Goal: Transaction & Acquisition: Purchase product/service

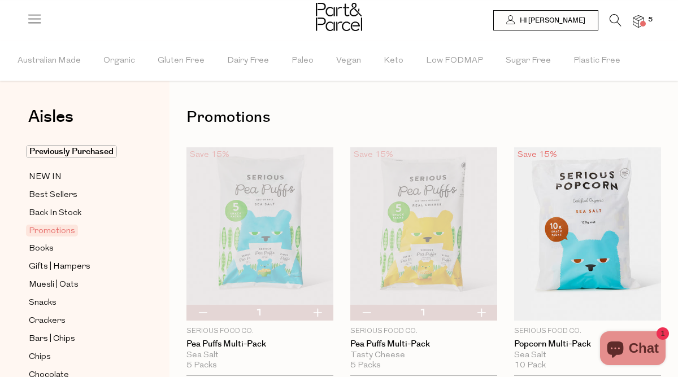
click at [615, 19] on icon at bounding box center [615, 20] width 12 height 12
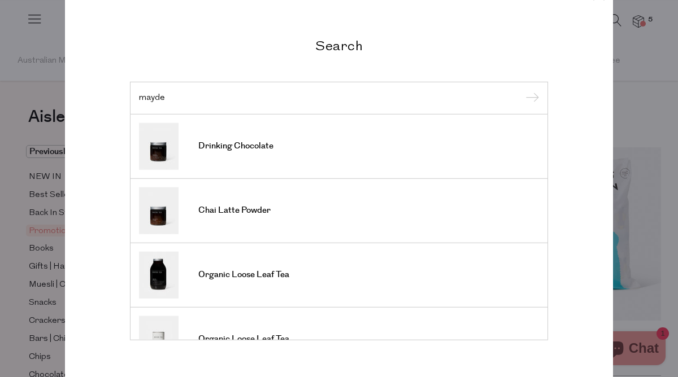
type input "mayde"
click at [522, 90] on input "submit" at bounding box center [530, 98] width 17 height 17
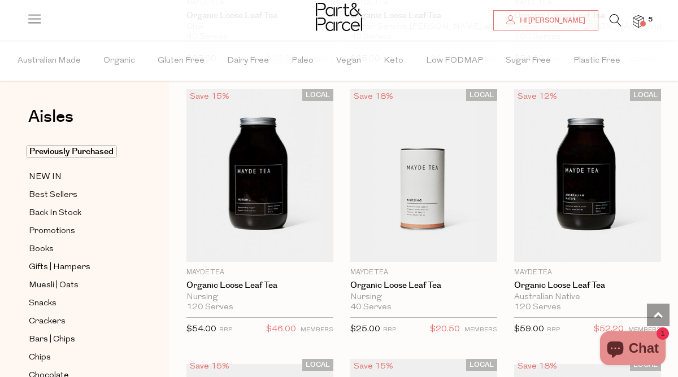
scroll to position [1440, 0]
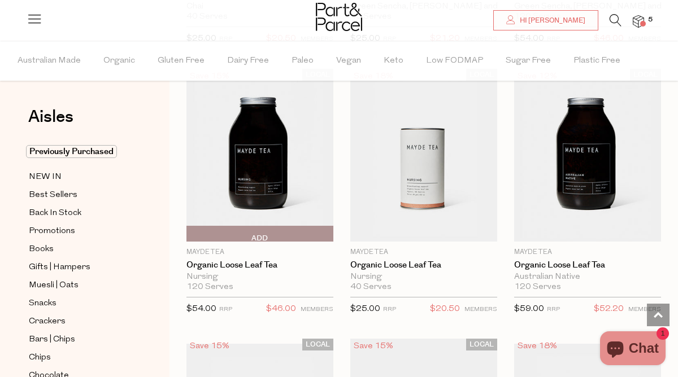
click at [190, 230] on span "Add To Parcel" at bounding box center [190, 233] width 0 height 15
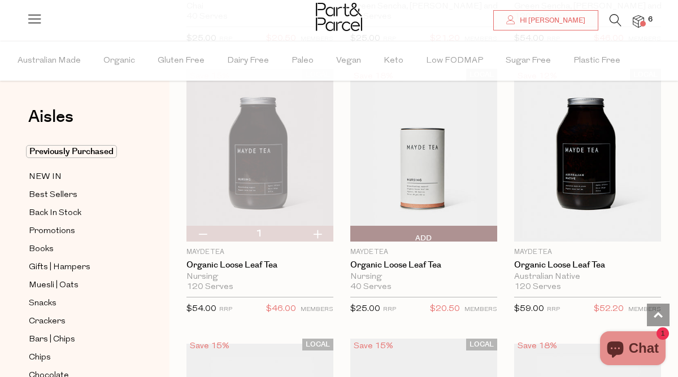
click at [381, 236] on span "Add To Parcel" at bounding box center [424, 233] width 140 height 15
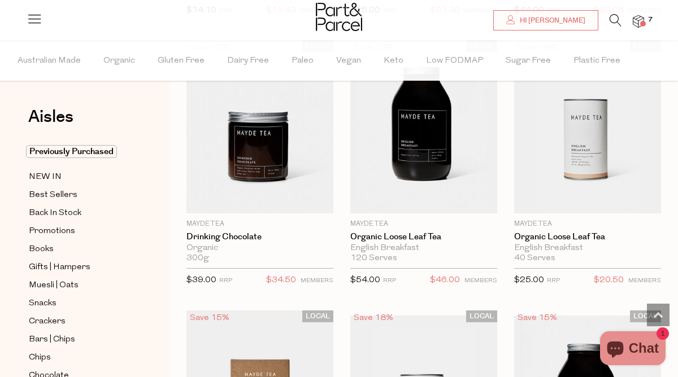
scroll to position [646, 0]
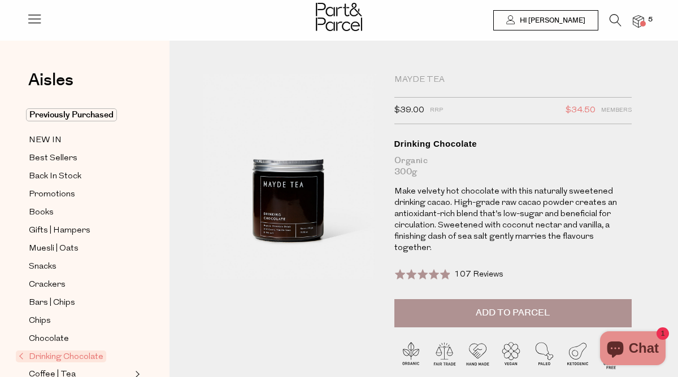
click at [502, 307] on span "Add to Parcel" at bounding box center [513, 313] width 74 height 13
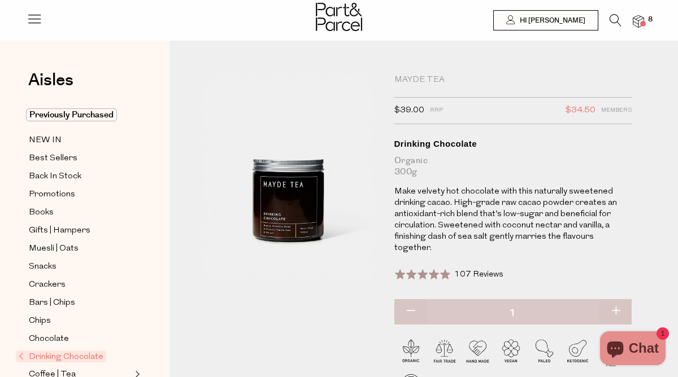
click at [613, 22] on icon at bounding box center [615, 20] width 12 height 12
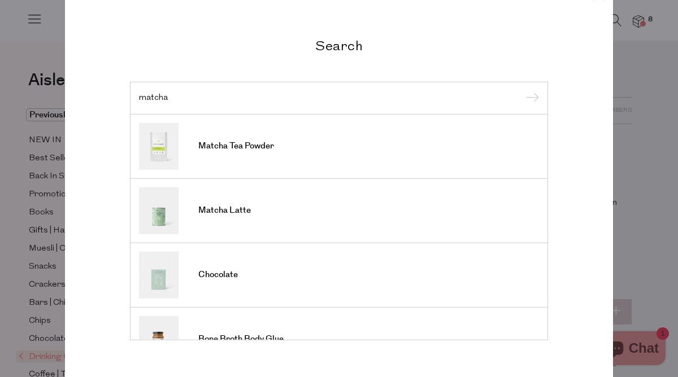
type input "matcha"
click at [522, 90] on input "submit" at bounding box center [530, 98] width 17 height 17
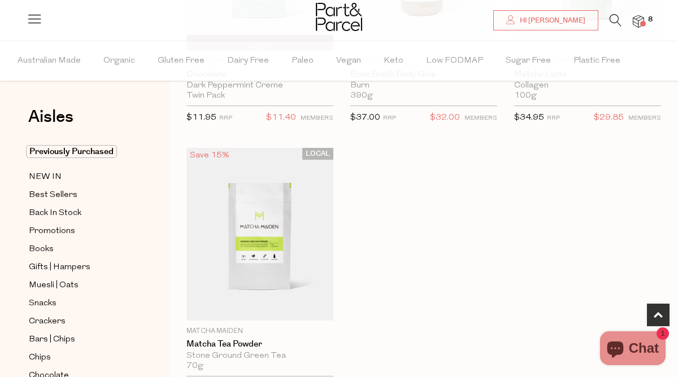
scroll to position [337, 0]
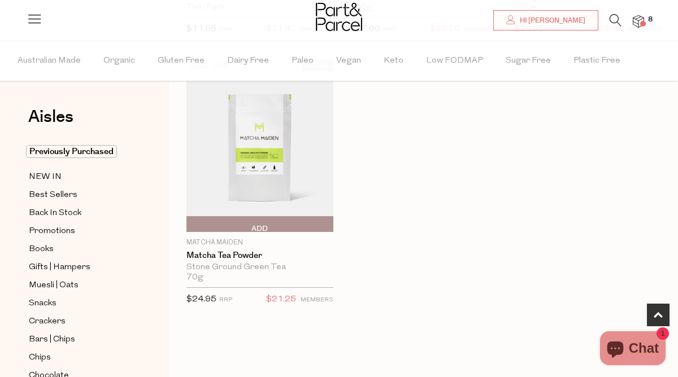
click at [190, 223] on span "Add To Parcel" at bounding box center [190, 224] width 0 height 15
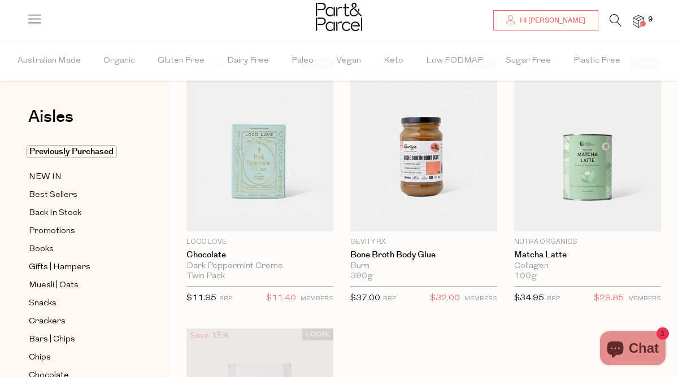
scroll to position [67, 0]
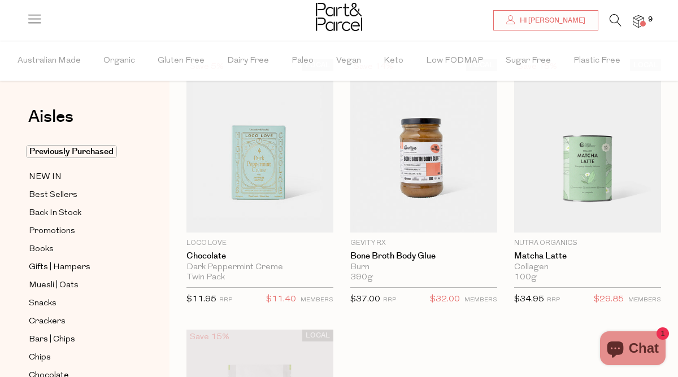
click at [618, 14] on div at bounding box center [339, 18] width 678 height 37
click at [610, 19] on icon at bounding box center [615, 20] width 12 height 12
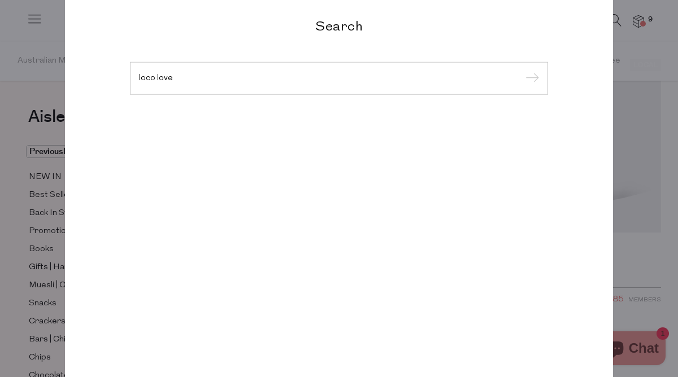
type input "loco love"
click at [522, 71] on input "submit" at bounding box center [530, 79] width 17 height 17
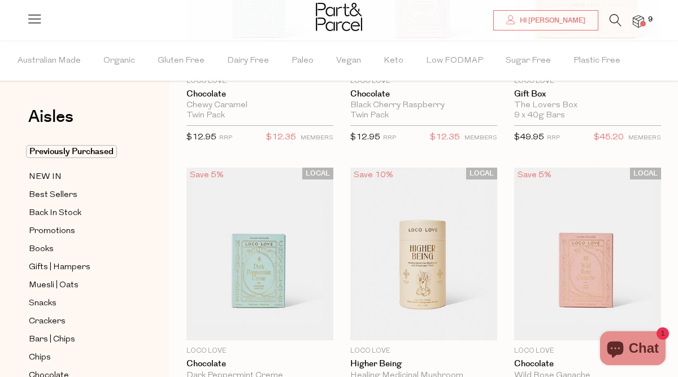
scroll to position [79, 0]
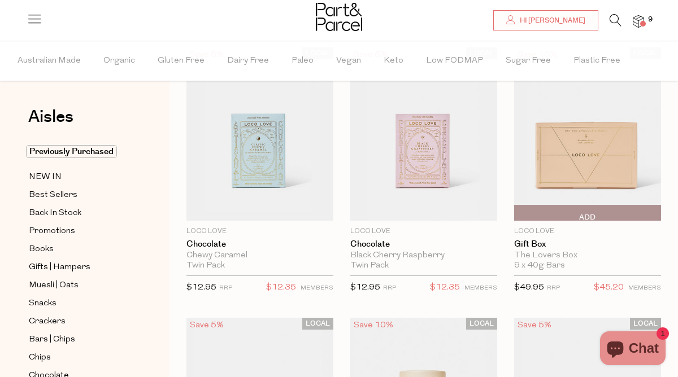
click at [576, 212] on span "Add To Parcel" at bounding box center [587, 213] width 140 height 15
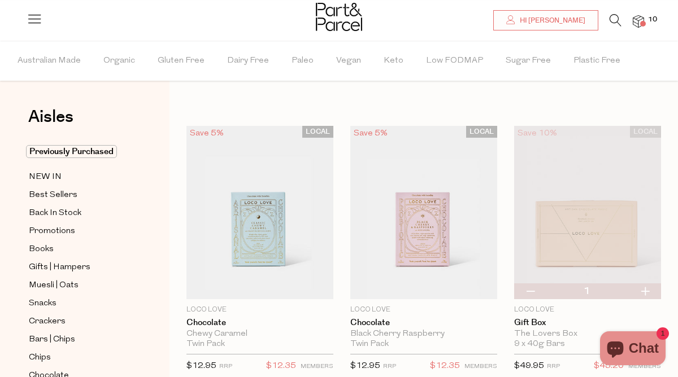
scroll to position [301, 0]
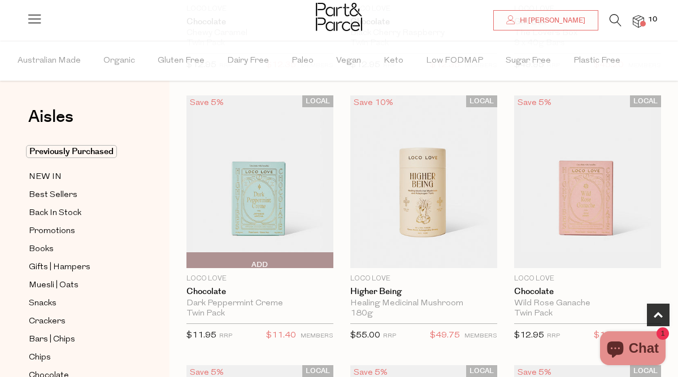
click at [190, 259] on span "Add To Parcel" at bounding box center [190, 260] width 0 height 15
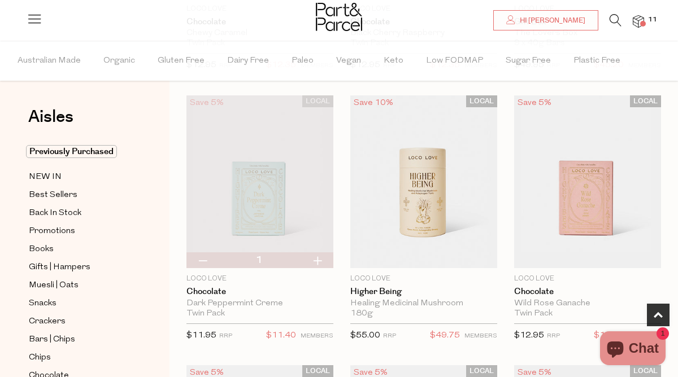
click at [320, 261] on button "button" at bounding box center [317, 260] width 32 height 16
type input "2"
click at [614, 18] on icon at bounding box center [615, 20] width 12 height 12
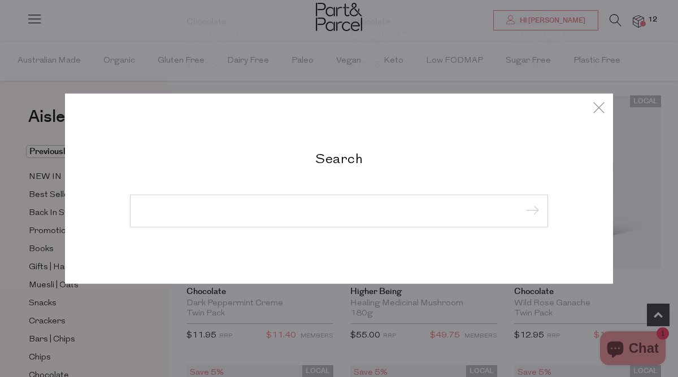
type input "h"
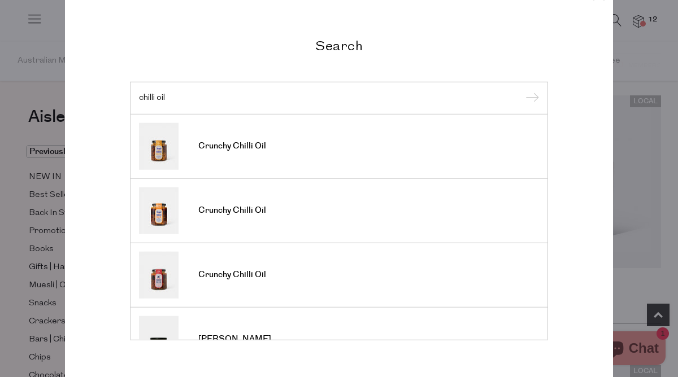
type input "chilli oil"
click at [522, 90] on input "submit" at bounding box center [530, 98] width 17 height 17
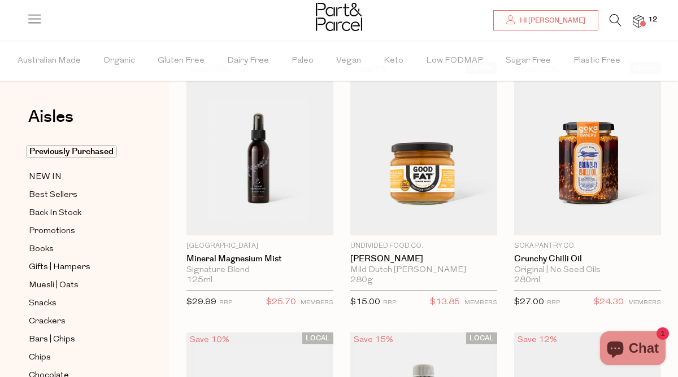
scroll to position [76, 0]
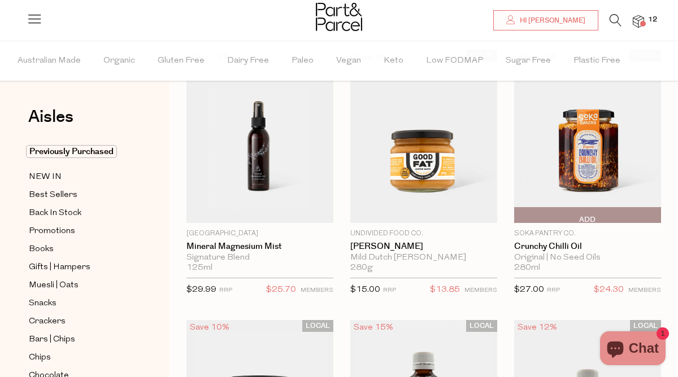
click at [517, 215] on span "Add To Parcel" at bounding box center [517, 215] width 0 height 15
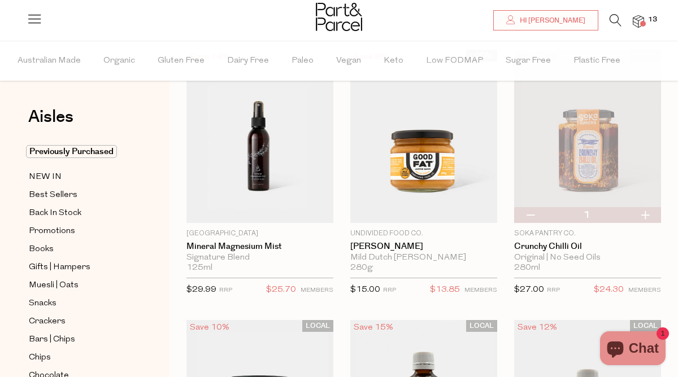
click at [618, 21] on icon at bounding box center [615, 20] width 12 height 12
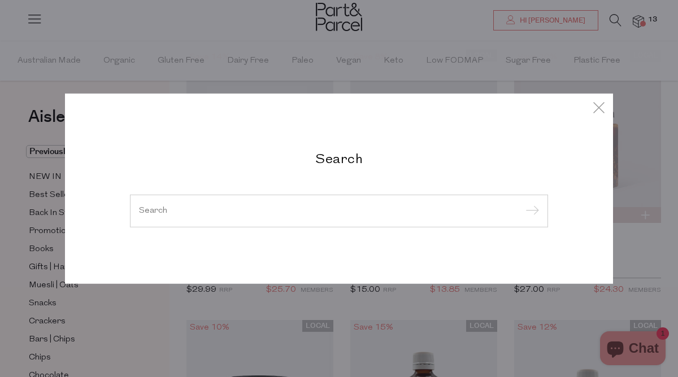
click at [269, 208] on input "search" at bounding box center [339, 211] width 400 height 8
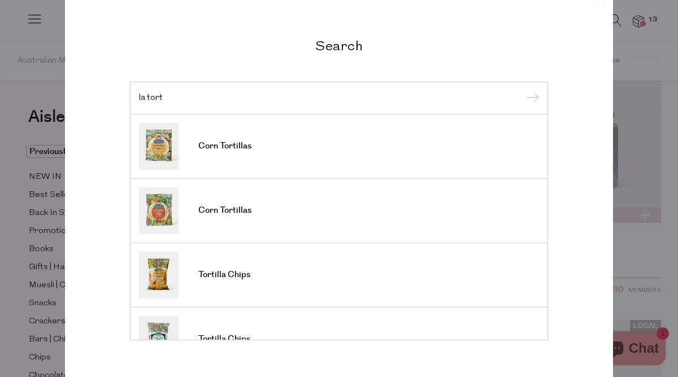
type input "la tort"
click at [522, 90] on input "submit" at bounding box center [530, 98] width 17 height 17
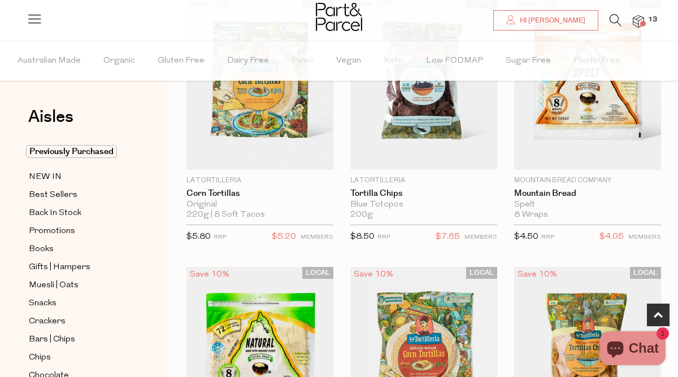
scroll to position [643, 0]
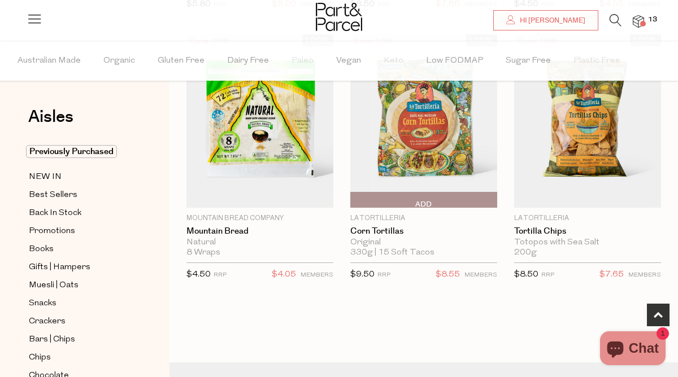
click at [354, 196] on span "Add To Parcel" at bounding box center [354, 200] width 0 height 15
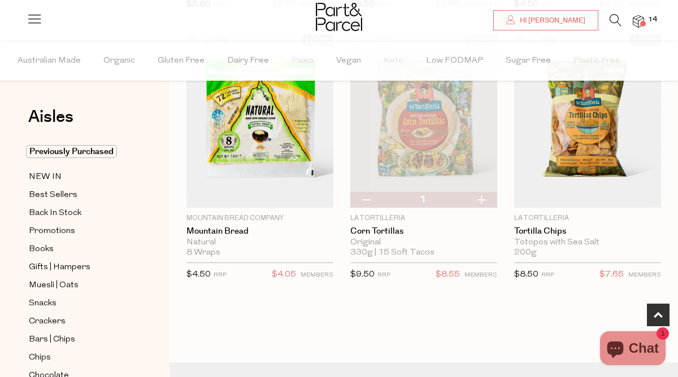
click at [482, 199] on button "button" at bounding box center [481, 200] width 32 height 16
type input "2"
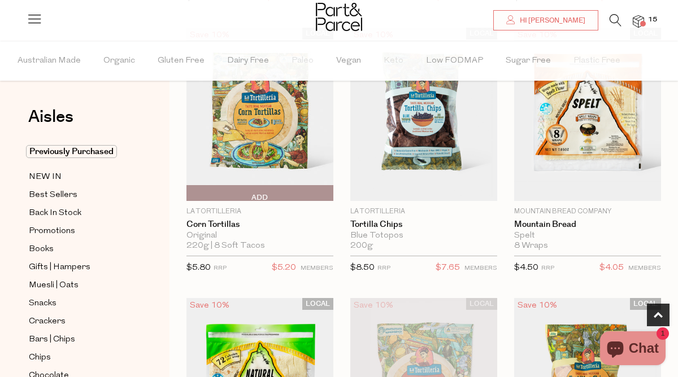
scroll to position [155, 0]
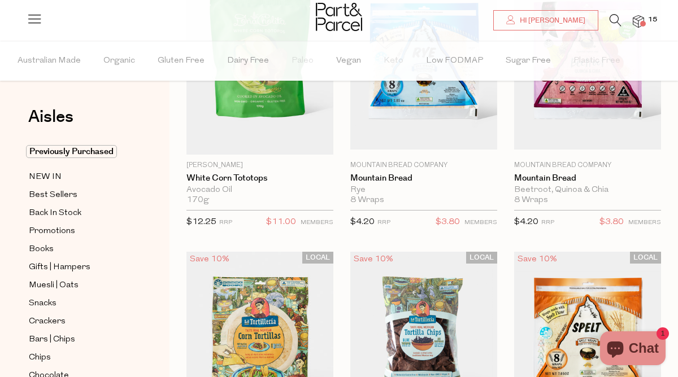
click at [572, 311] on img at bounding box center [587, 338] width 147 height 173
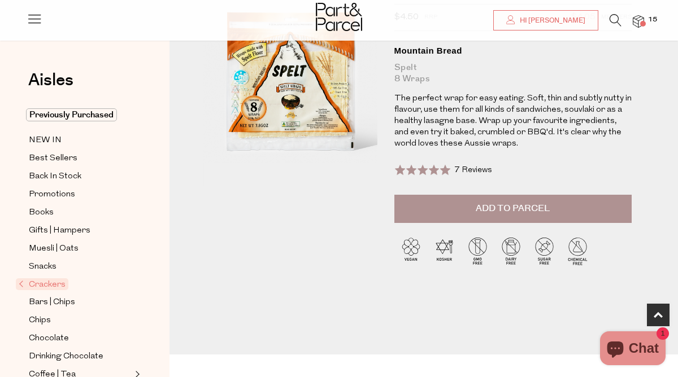
scroll to position [20, 0]
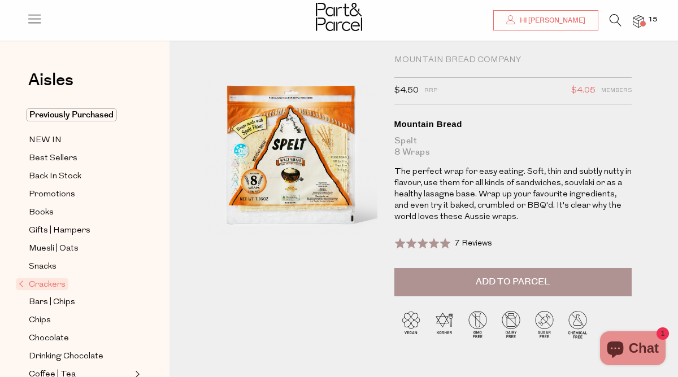
click at [491, 286] on span "Add to Parcel" at bounding box center [513, 282] width 74 height 13
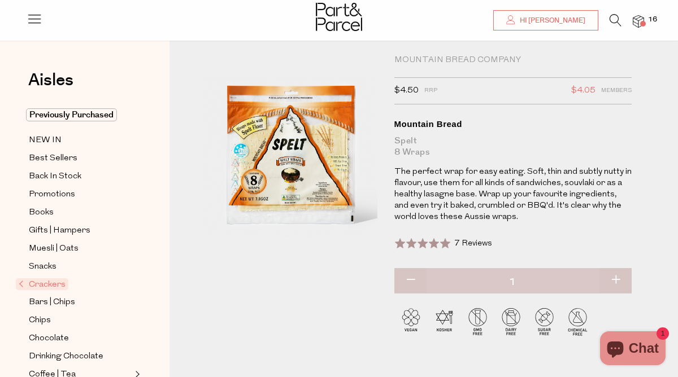
click at [621, 279] on button "button" at bounding box center [615, 280] width 32 height 25
type input "2"
click at [638, 18] on img at bounding box center [638, 21] width 11 height 13
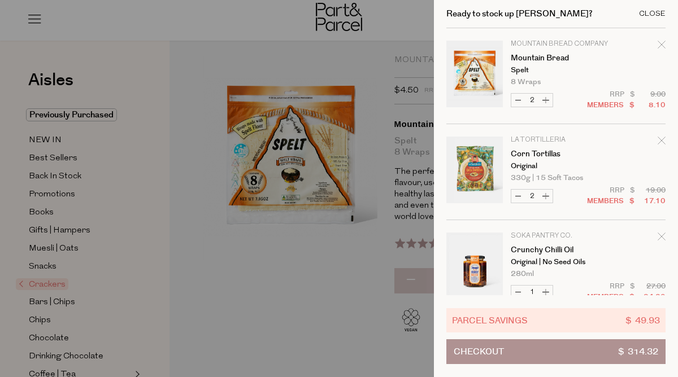
click at [653, 15] on div "Close" at bounding box center [652, 13] width 27 height 7
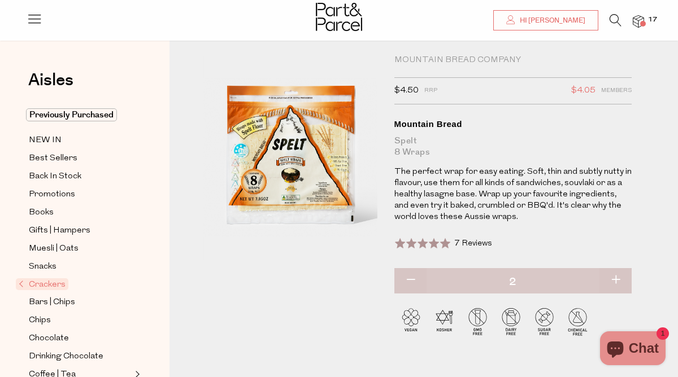
click at [618, 23] on icon at bounding box center [615, 20] width 12 height 12
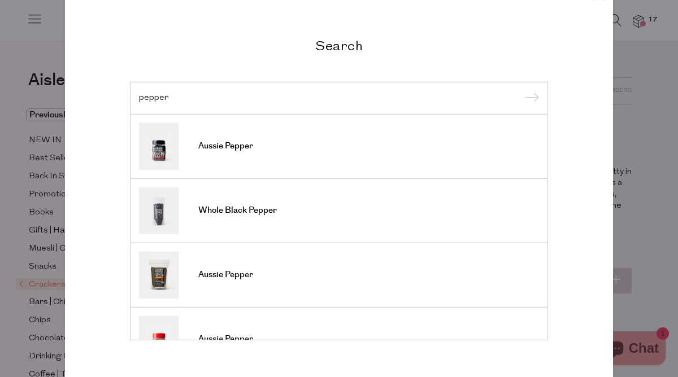
type input "pepper"
click at [522, 90] on input "submit" at bounding box center [530, 98] width 17 height 17
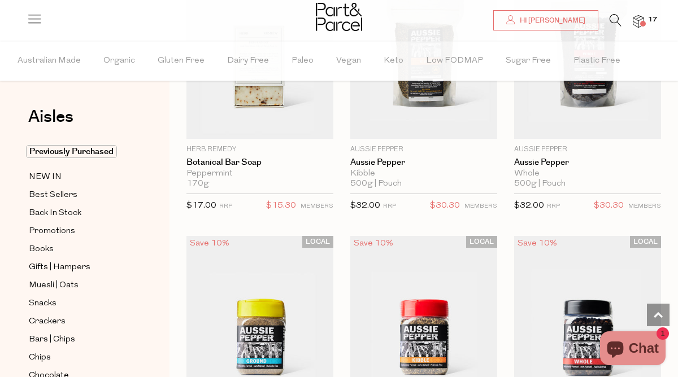
scroll to position [993, 0]
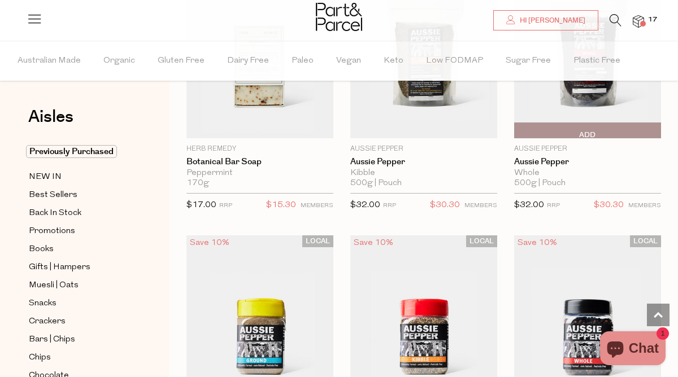
click at [517, 129] on span "Add To Parcel" at bounding box center [517, 130] width 0 height 15
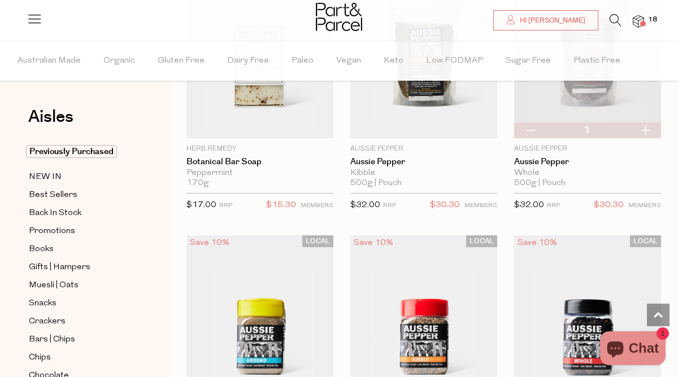
click at [619, 19] on icon at bounding box center [615, 20] width 12 height 12
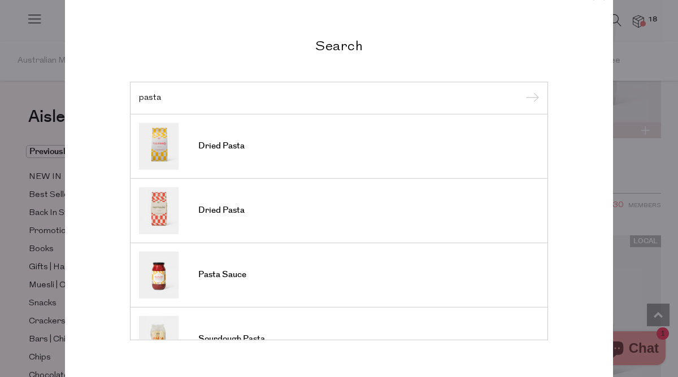
type input "pasta"
click at [522, 90] on input "submit" at bounding box center [530, 98] width 17 height 17
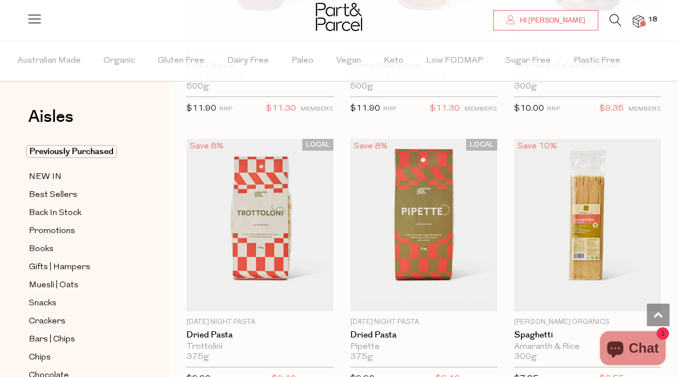
scroll to position [920, 0]
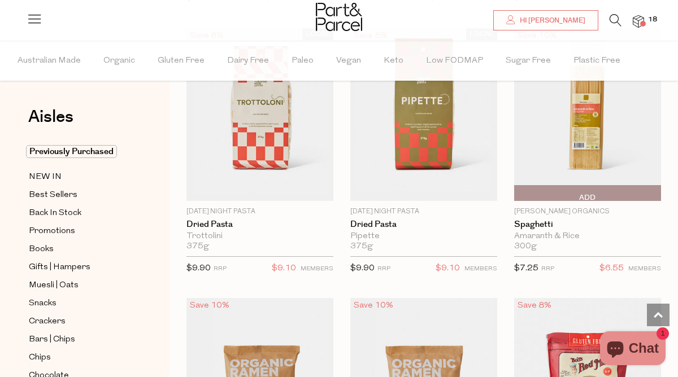
click at [517, 195] on span "Add To Parcel" at bounding box center [517, 193] width 0 height 15
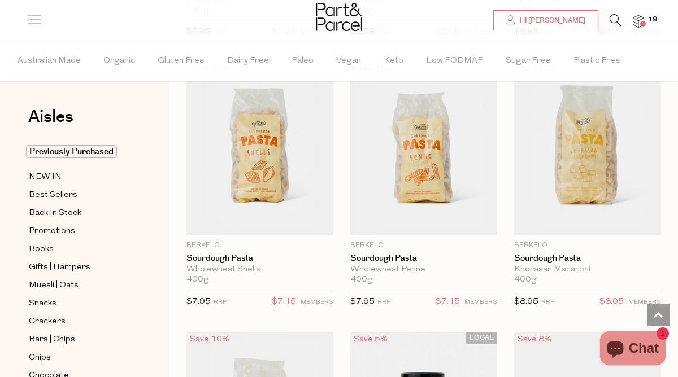
scroll to position [2249, 0]
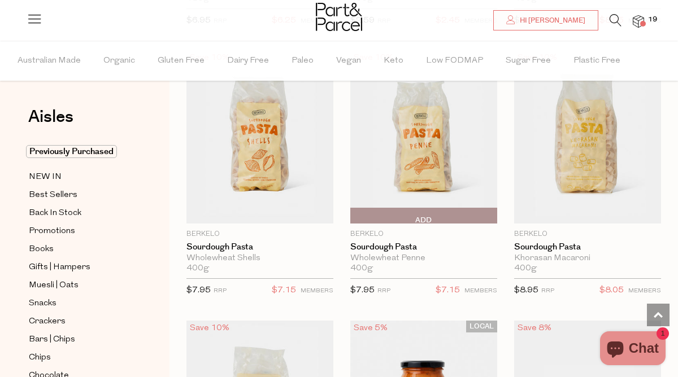
click at [354, 217] on span "Add To Parcel" at bounding box center [354, 215] width 0 height 15
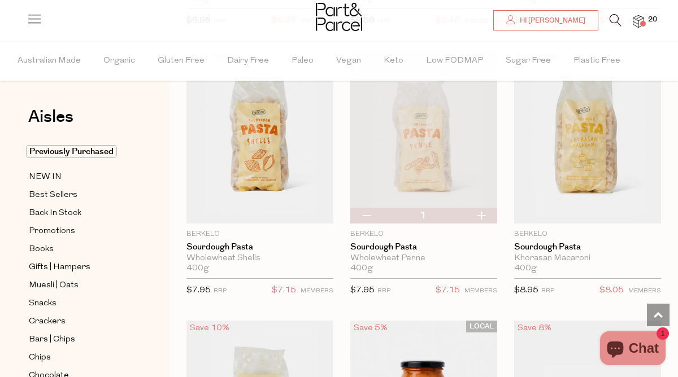
click at [645, 20] on span "20" at bounding box center [652, 20] width 15 height 10
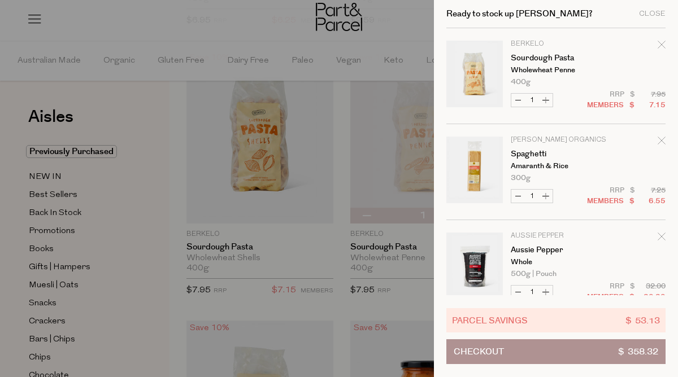
click at [337, 240] on div at bounding box center [339, 188] width 678 height 377
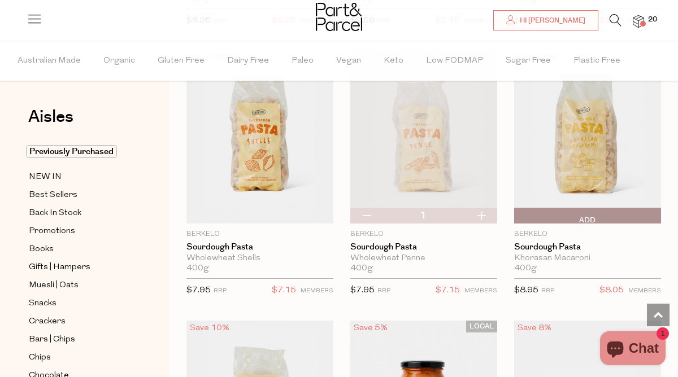
click at [517, 213] on span "Add To Parcel" at bounding box center [517, 215] width 0 height 15
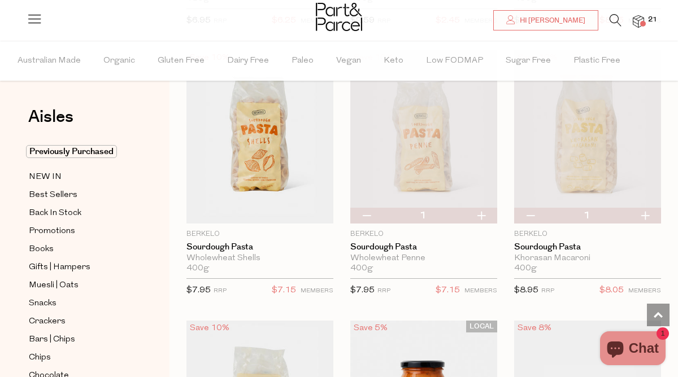
click at [645, 19] on span "21" at bounding box center [652, 20] width 15 height 10
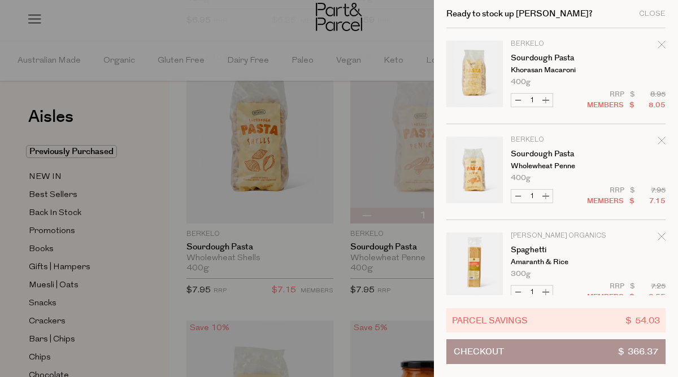
click at [348, 242] on div at bounding box center [339, 188] width 678 height 377
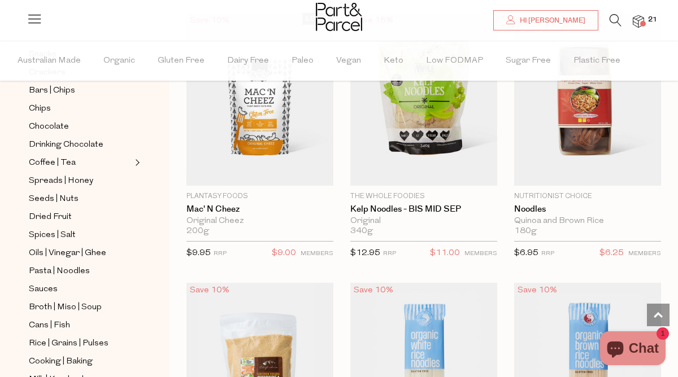
scroll to position [4084, 0]
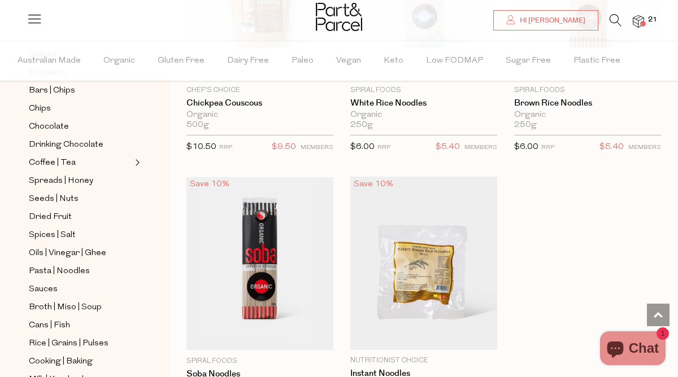
scroll to position [4318, 0]
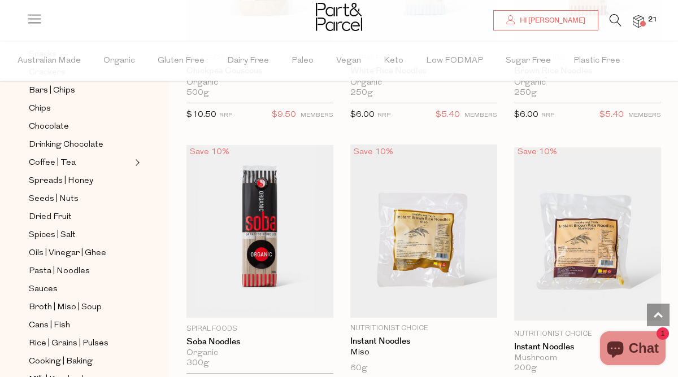
type input "3"
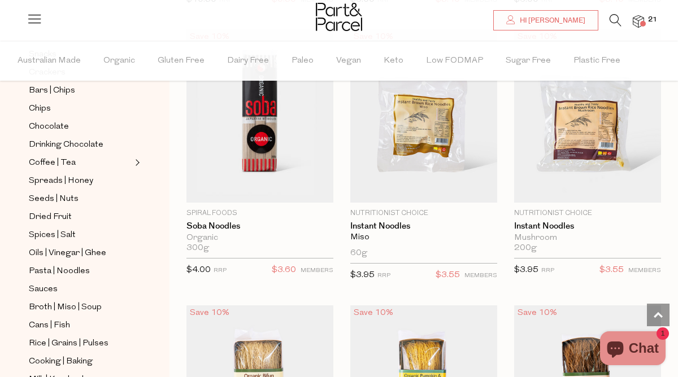
scroll to position [4434, 0]
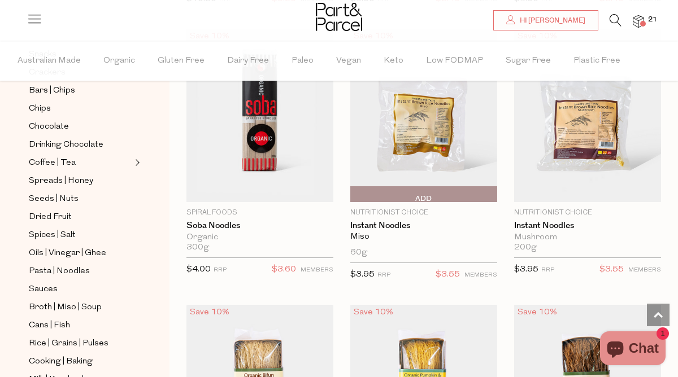
click at [354, 190] on span "Add To Parcel" at bounding box center [354, 194] width 0 height 15
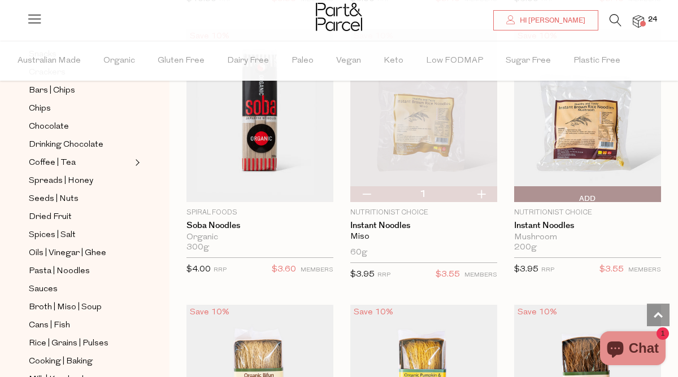
click at [517, 191] on span "Add To Parcel" at bounding box center [517, 194] width 0 height 15
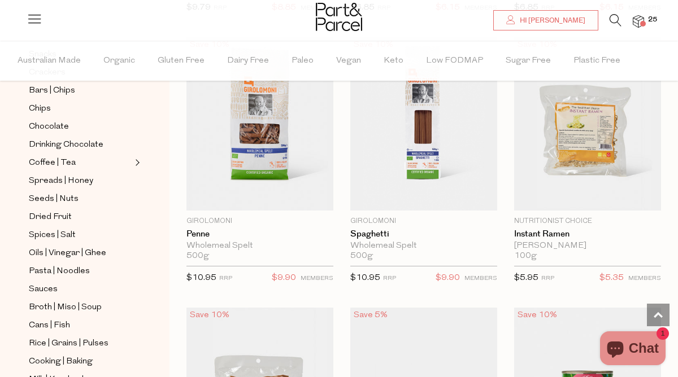
scroll to position [3071, 0]
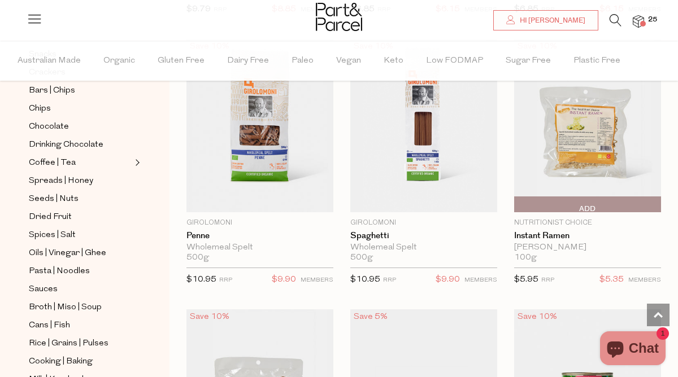
click at [517, 203] on span "Add To Parcel" at bounding box center [517, 204] width 0 height 15
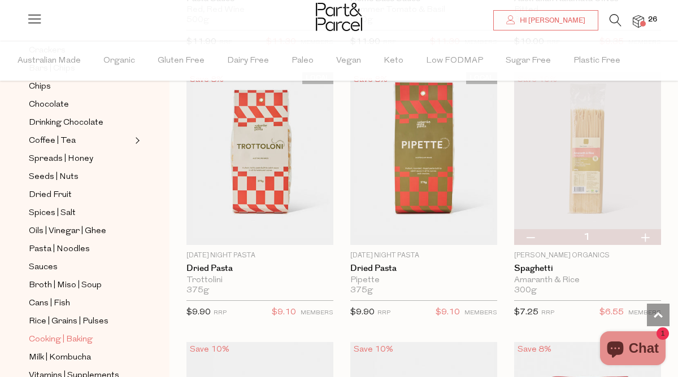
scroll to position [273, 0]
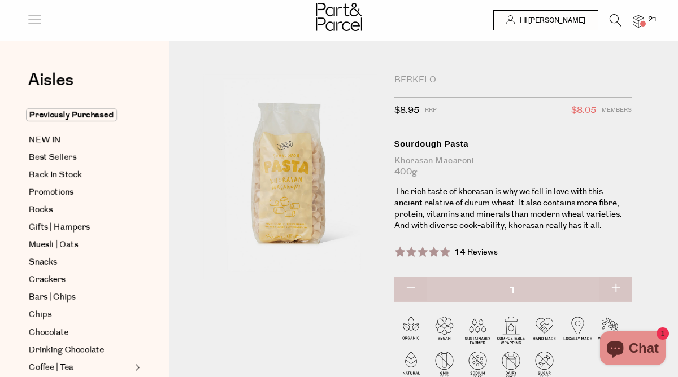
click at [617, 288] on button "button" at bounding box center [615, 289] width 32 height 25
type input "2"
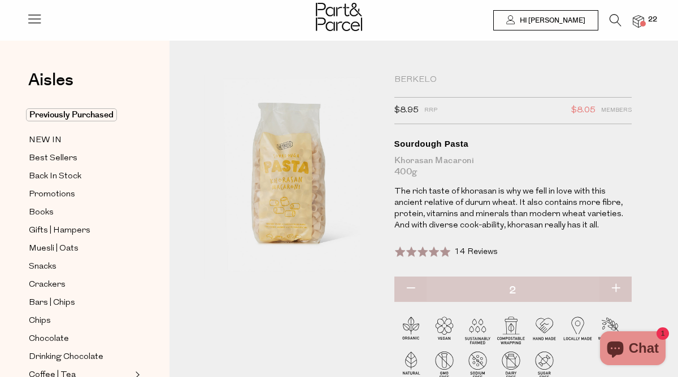
click at [616, 286] on button "button" at bounding box center [615, 289] width 32 height 25
type input "3"
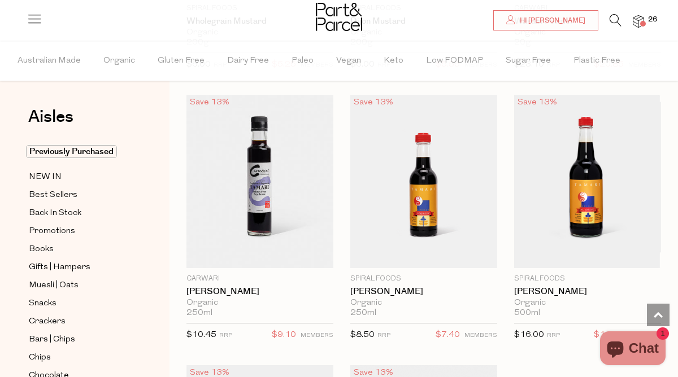
scroll to position [4165, 0]
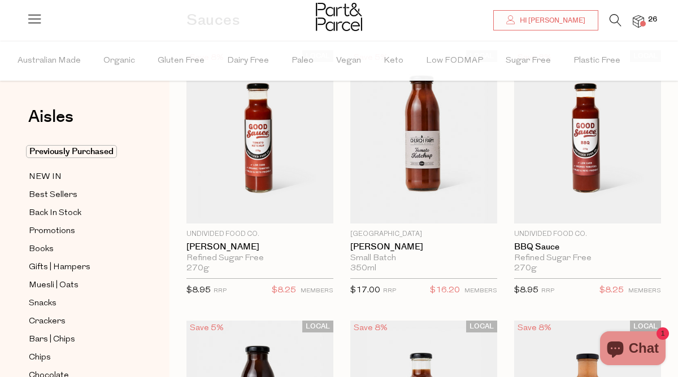
scroll to position [108, 0]
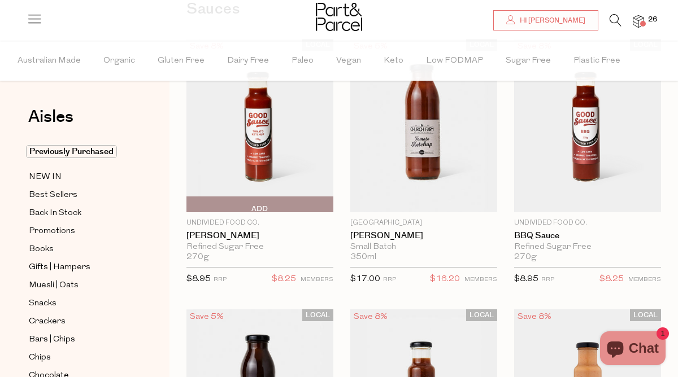
click at [190, 203] on span "Add To Parcel" at bounding box center [190, 204] width 0 height 15
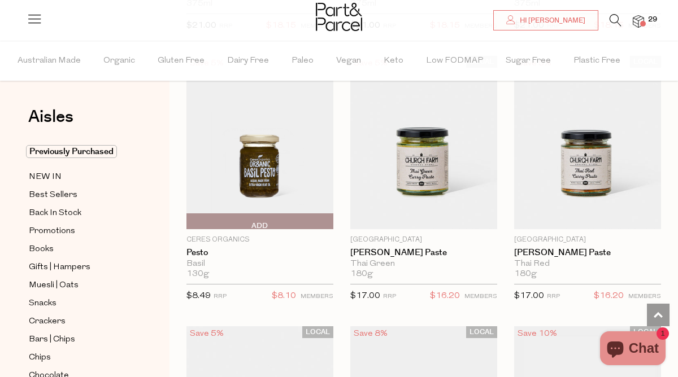
scroll to position [1158, 0]
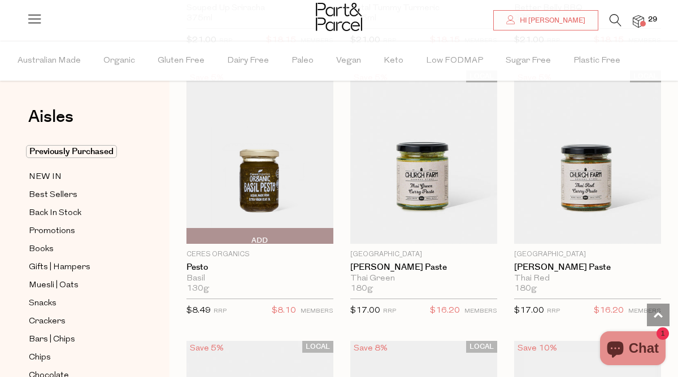
click at [272, 171] on img at bounding box center [259, 157] width 147 height 173
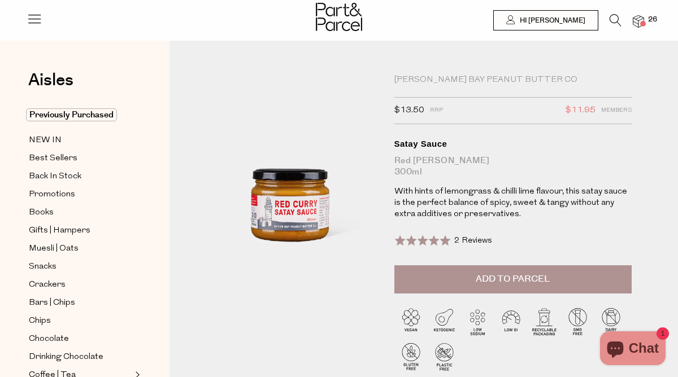
click at [522, 276] on span "Add to Parcel" at bounding box center [513, 279] width 74 height 13
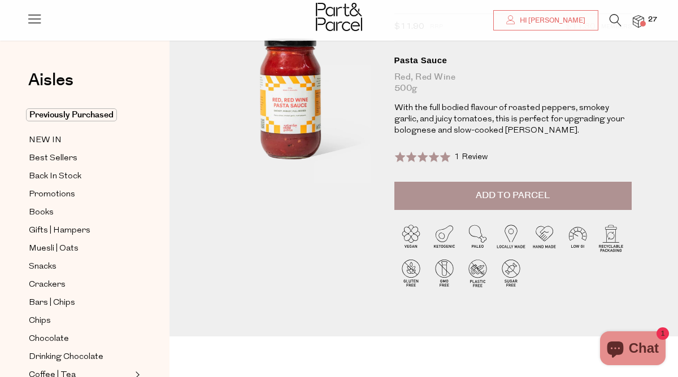
scroll to position [76, 0]
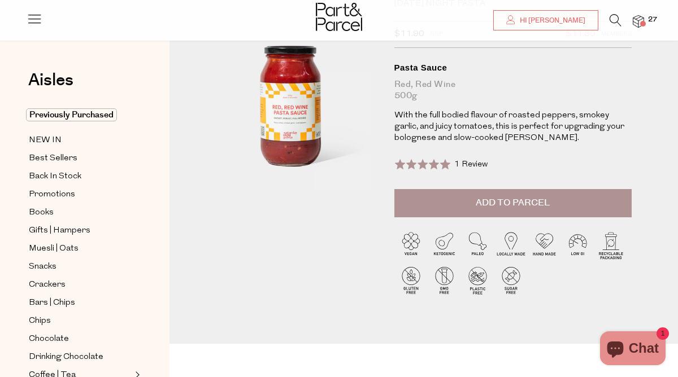
click at [500, 198] on span "Add to Parcel" at bounding box center [513, 203] width 74 height 13
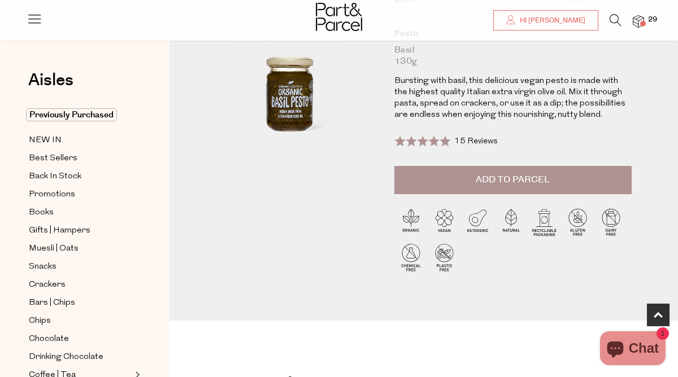
scroll to position [51, 0]
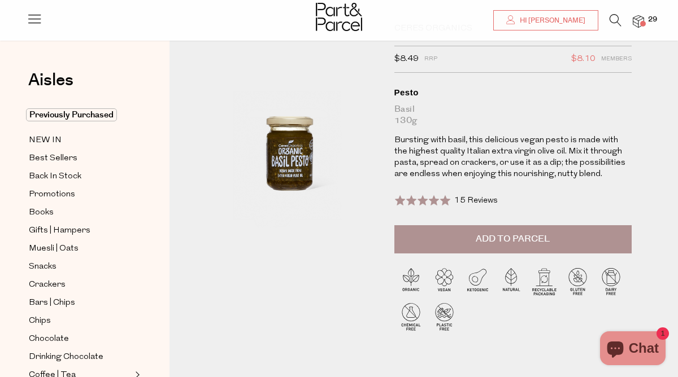
click at [482, 234] on span "Add to Parcel" at bounding box center [513, 239] width 74 height 13
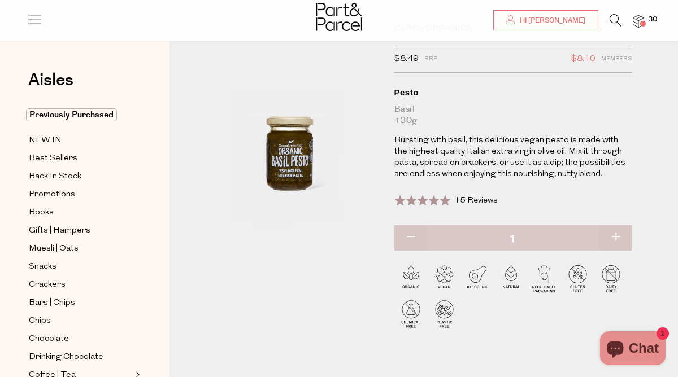
click at [640, 23] on span at bounding box center [643, 24] width 6 height 6
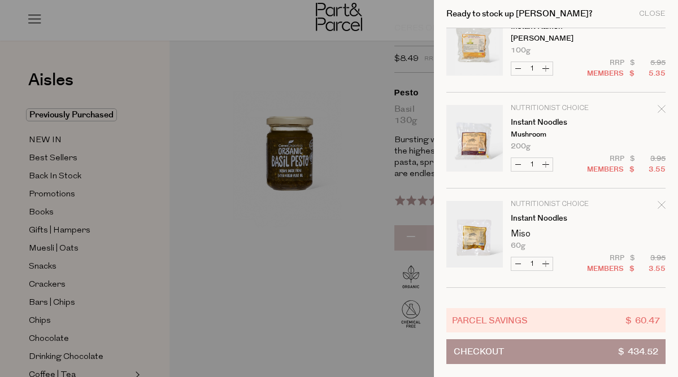
scroll to position [380, 0]
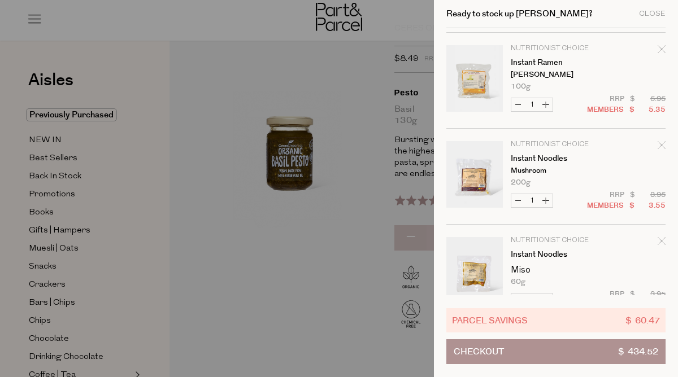
click at [660, 50] on icon "Remove Instant Ramen" at bounding box center [661, 49] width 8 height 8
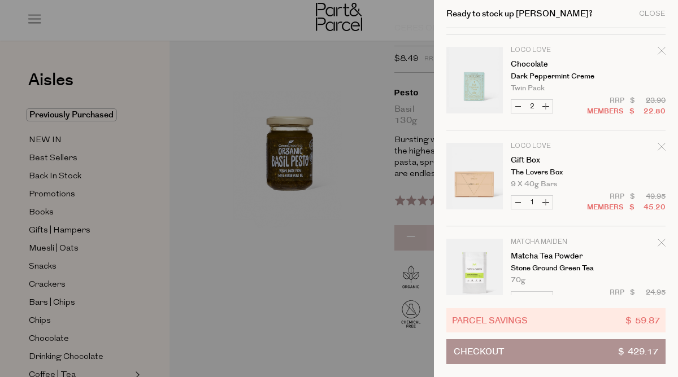
scroll to position [1248, 0]
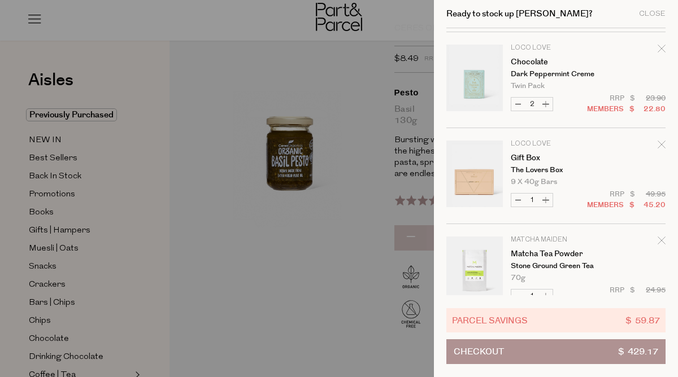
click at [658, 150] on div "Remove Gift Box" at bounding box center [661, 146] width 8 height 15
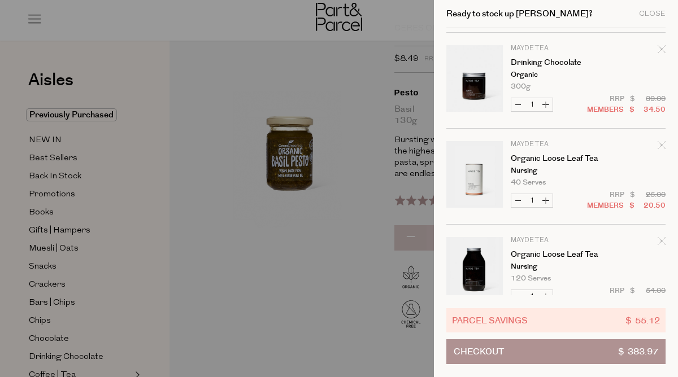
scroll to position [1463, 0]
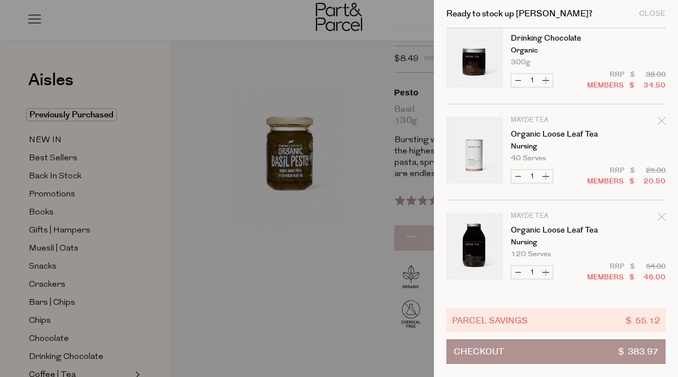
click at [658, 219] on icon "Remove Organic Loose Leaf Tea" at bounding box center [661, 217] width 8 height 8
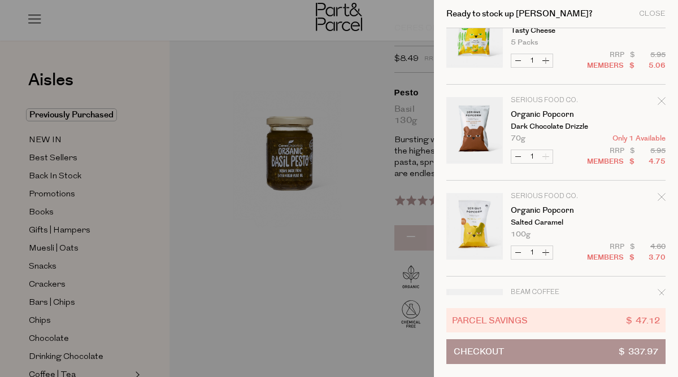
scroll to position [1849, 0]
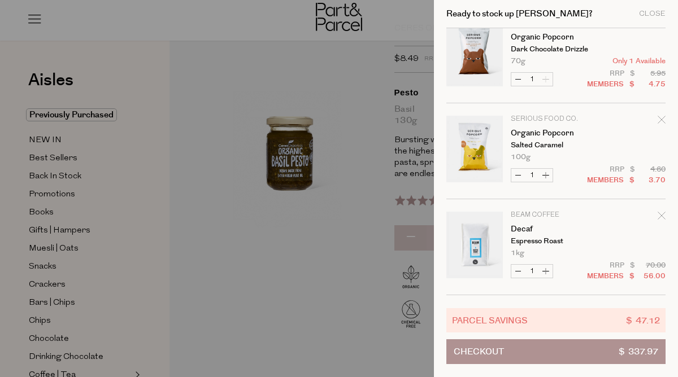
click at [387, 178] on div at bounding box center [339, 188] width 678 height 377
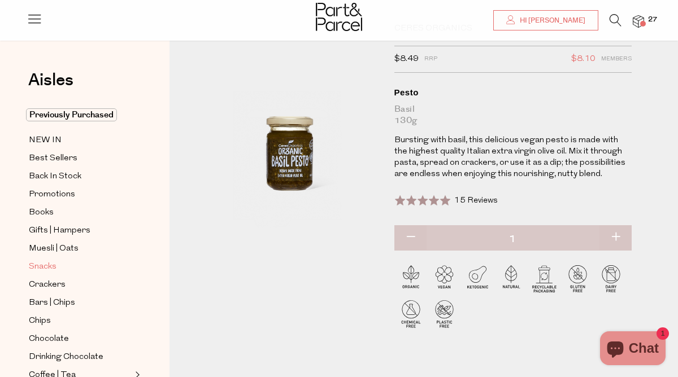
click at [61, 267] on link "Snacks" at bounding box center [80, 267] width 103 height 14
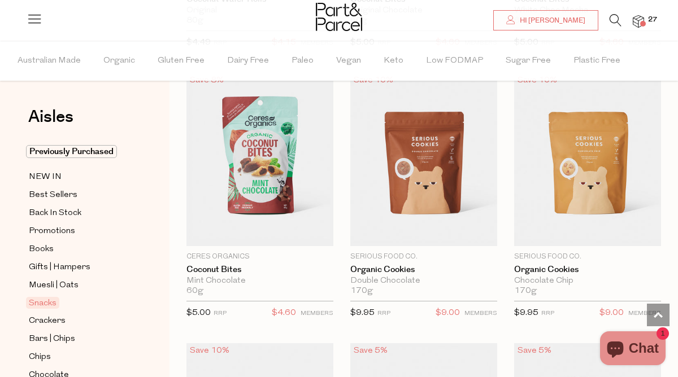
scroll to position [2800, 0]
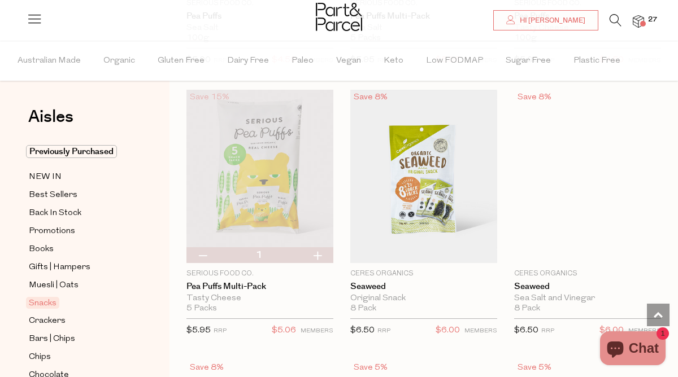
scroll to position [4433, 0]
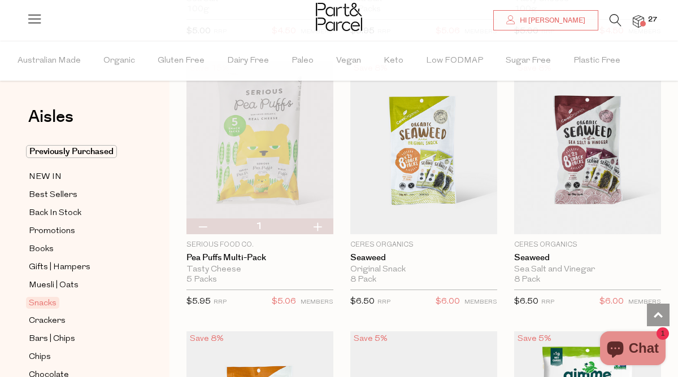
type input "2"
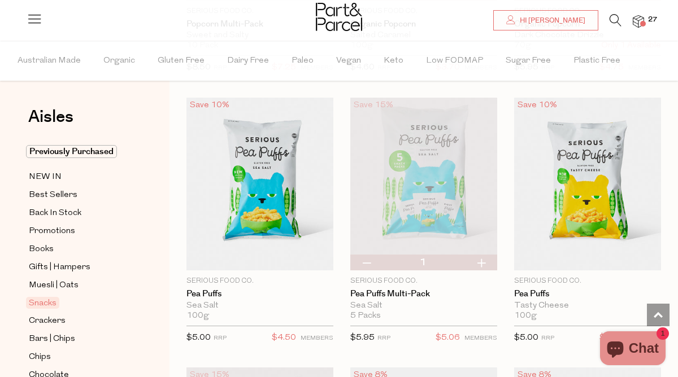
scroll to position [4129, 0]
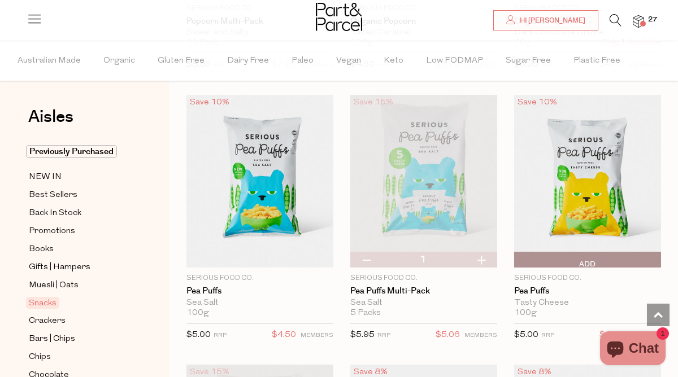
click at [517, 256] on span "Add To Parcel" at bounding box center [517, 259] width 0 height 15
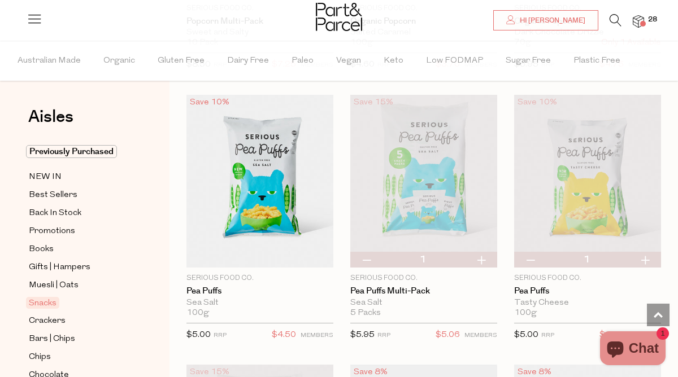
click at [645, 258] on button "button" at bounding box center [645, 260] width 32 height 16
type input "2"
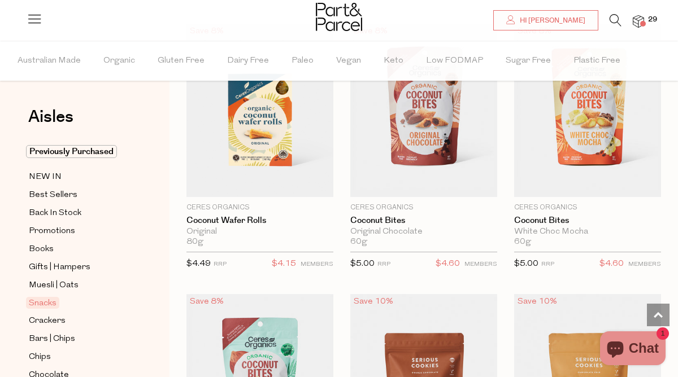
scroll to position [2577, 0]
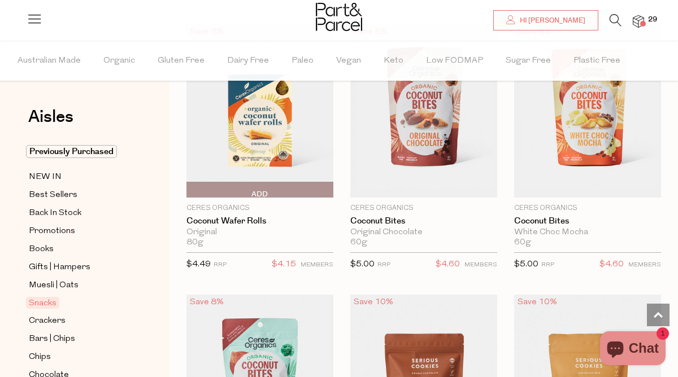
click at [291, 186] on span "Add To Parcel" at bounding box center [260, 189] width 140 height 15
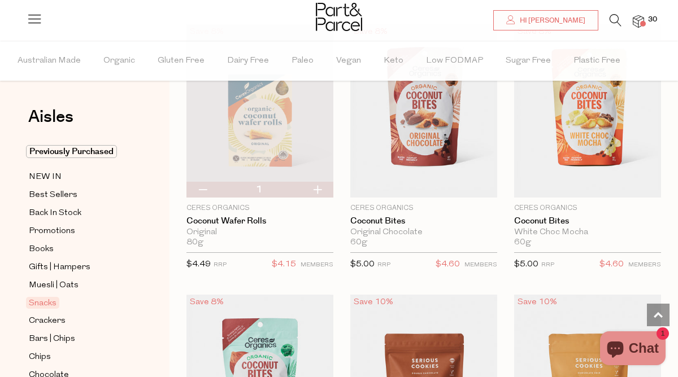
click at [315, 188] on button "button" at bounding box center [317, 190] width 32 height 16
type input "2"
click at [315, 188] on button "button" at bounding box center [317, 190] width 32 height 16
type input "3"
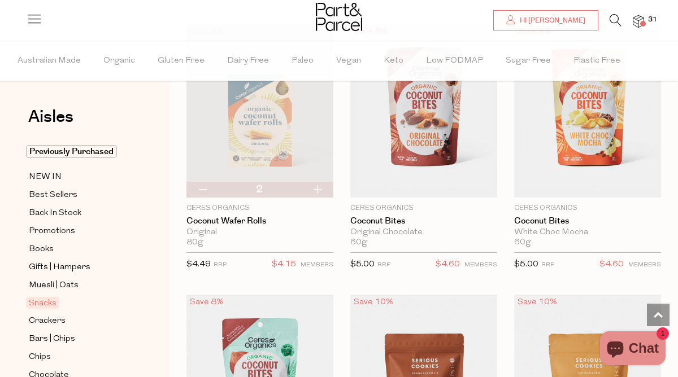
type input "3"
click at [617, 20] on icon at bounding box center [615, 20] width 12 height 12
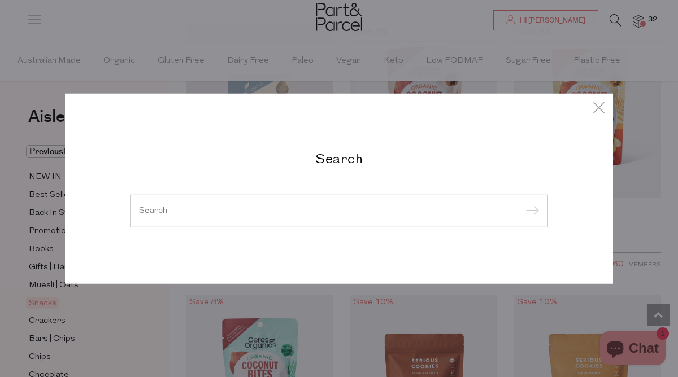
click at [315, 210] on input "search" at bounding box center [339, 211] width 400 height 8
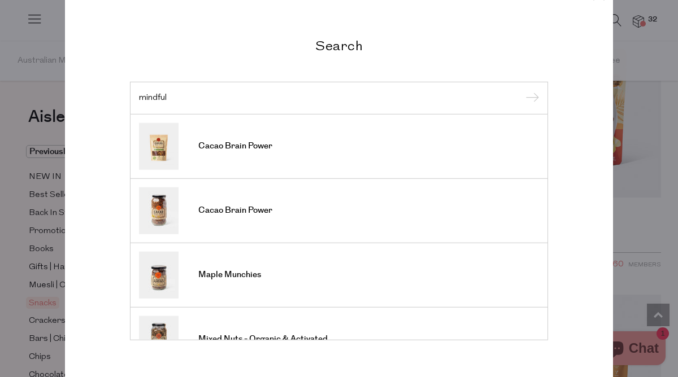
type input "mindful"
click at [522, 90] on input "submit" at bounding box center [530, 98] width 17 height 17
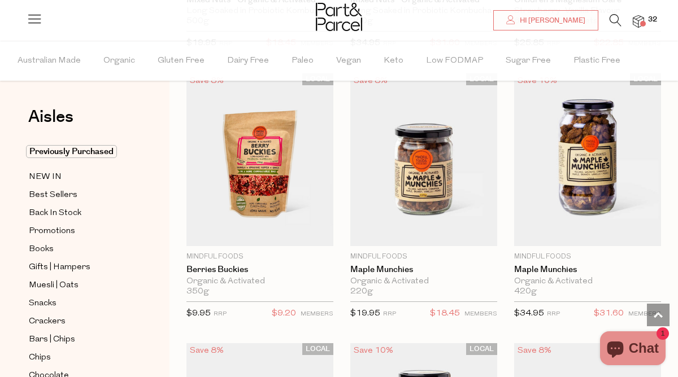
scroll to position [892, 0]
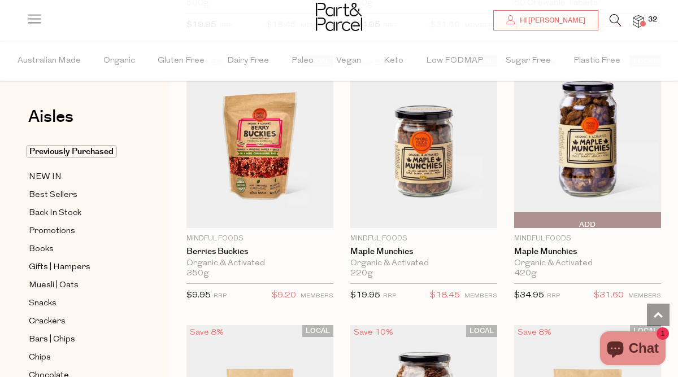
click at [517, 221] on span "Add To Parcel" at bounding box center [517, 220] width 0 height 15
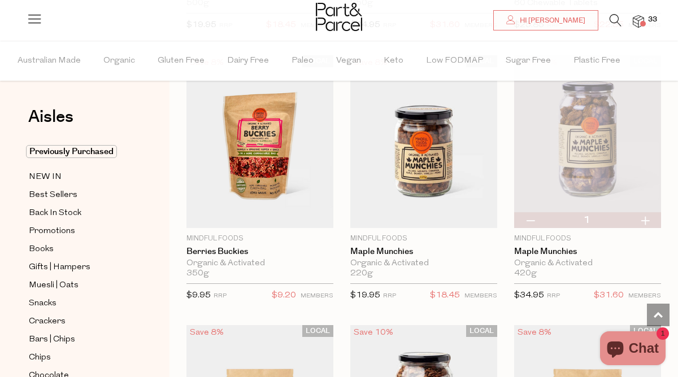
click at [640, 22] on span at bounding box center [643, 24] width 6 height 6
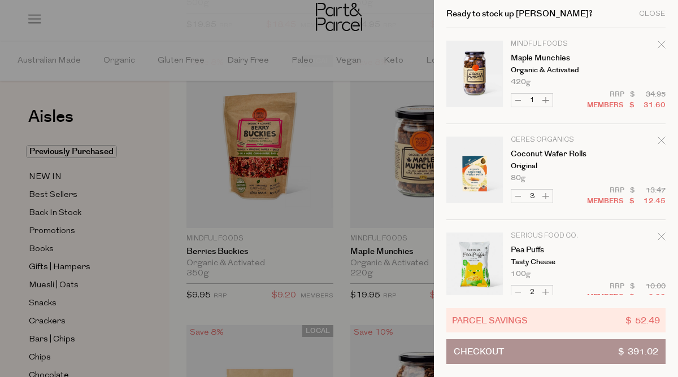
click at [389, 73] on div at bounding box center [339, 188] width 678 height 377
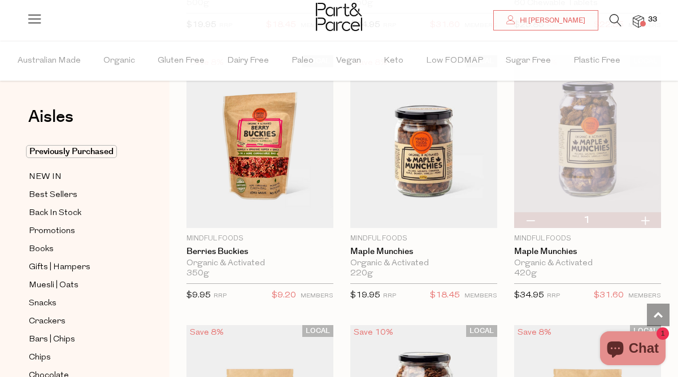
click at [638, 24] on img at bounding box center [638, 21] width 11 height 13
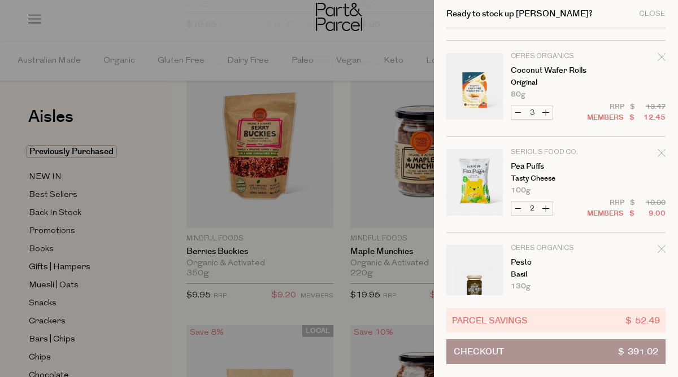
scroll to position [0, 0]
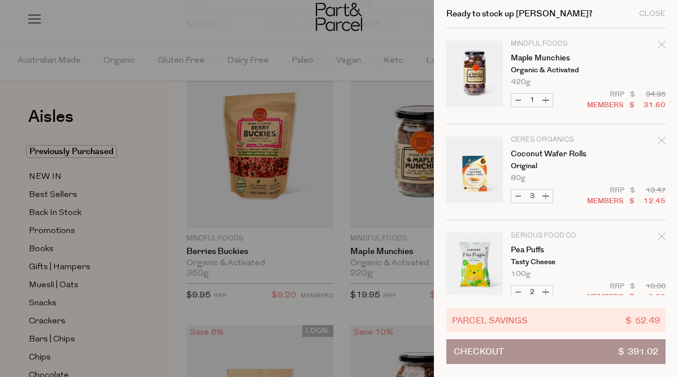
click at [651, 91] on tr "Mindful Foods Maple Munchies Organic & Activated 420g Only 4 Available Decrease…" at bounding box center [555, 83] width 219 height 84
click at [518, 99] on button "Decrease Maple Munchies" at bounding box center [518, 100] width 14 height 13
type input "0"
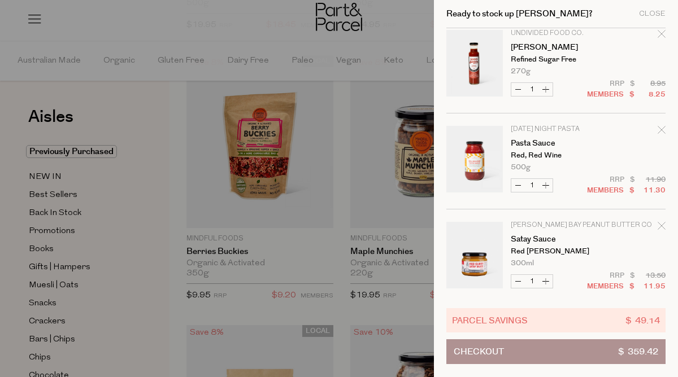
scroll to position [299, 0]
